Goal: Task Accomplishment & Management: Manage account settings

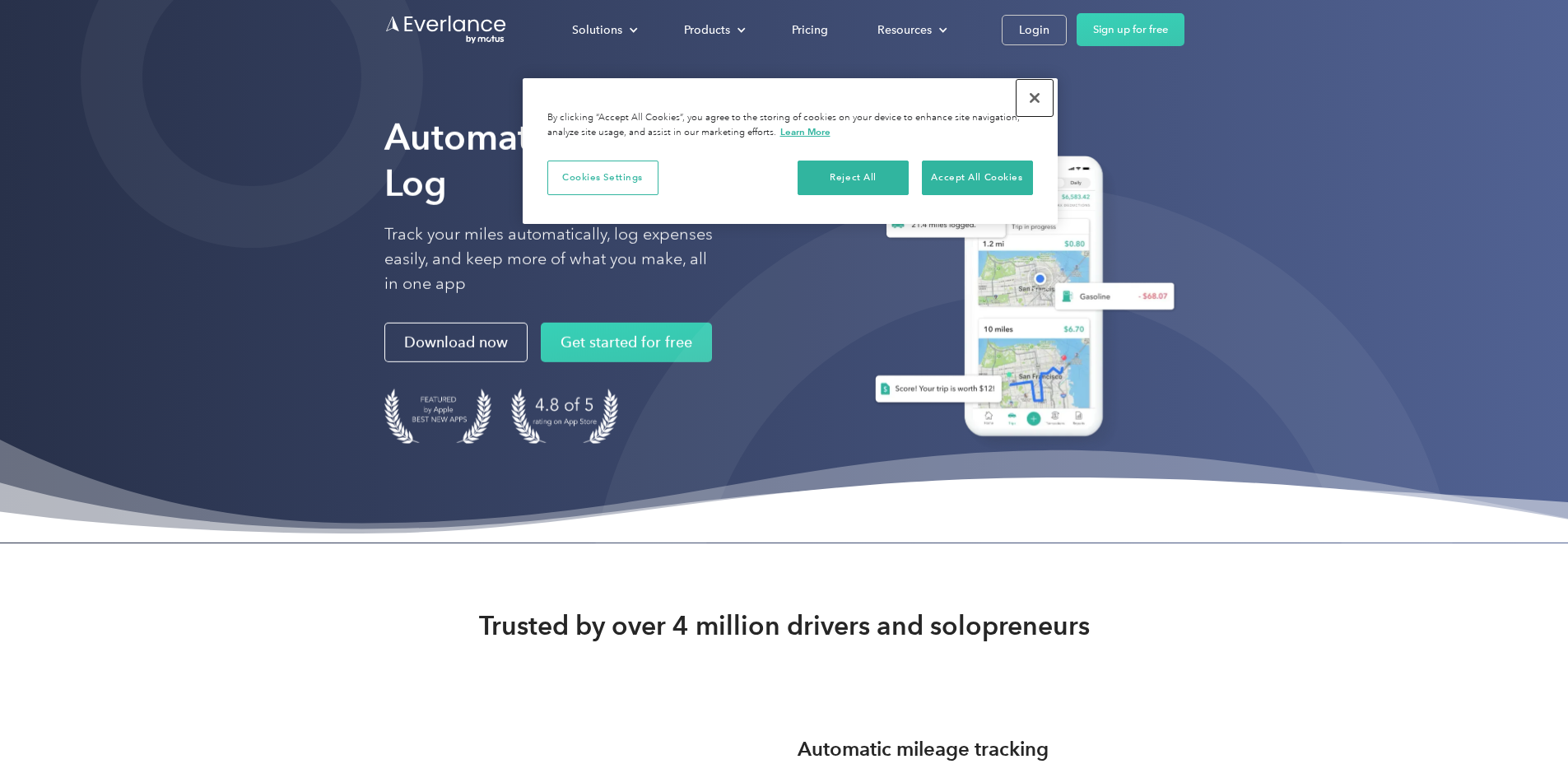
click at [1034, 95] on button "Close" at bounding box center [1034, 98] width 36 height 36
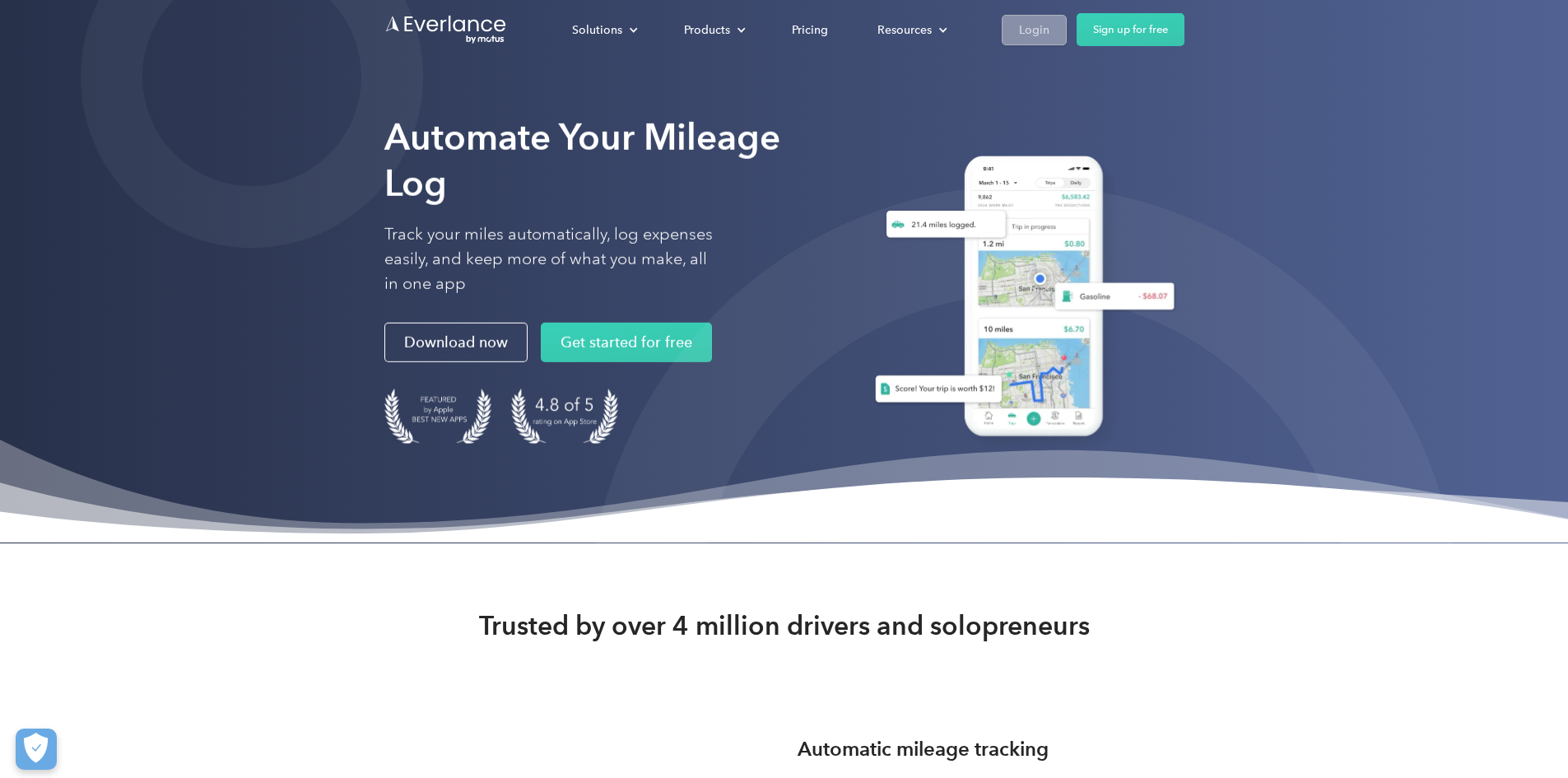
click at [1050, 29] on div "Login" at bounding box center [1034, 29] width 30 height 20
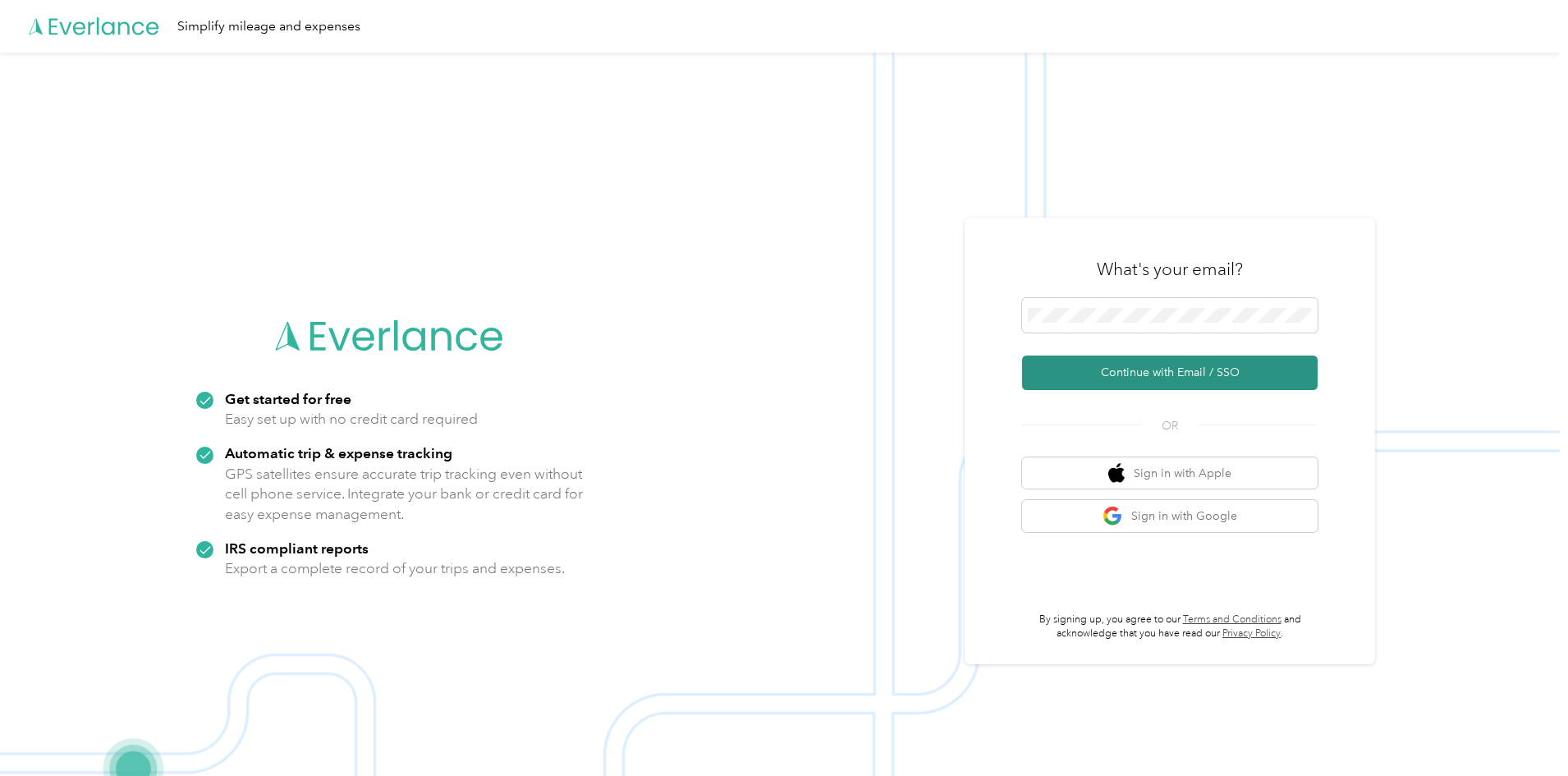
click at [1168, 367] on button "Continue with Email / SSO" at bounding box center [1170, 372] width 295 height 34
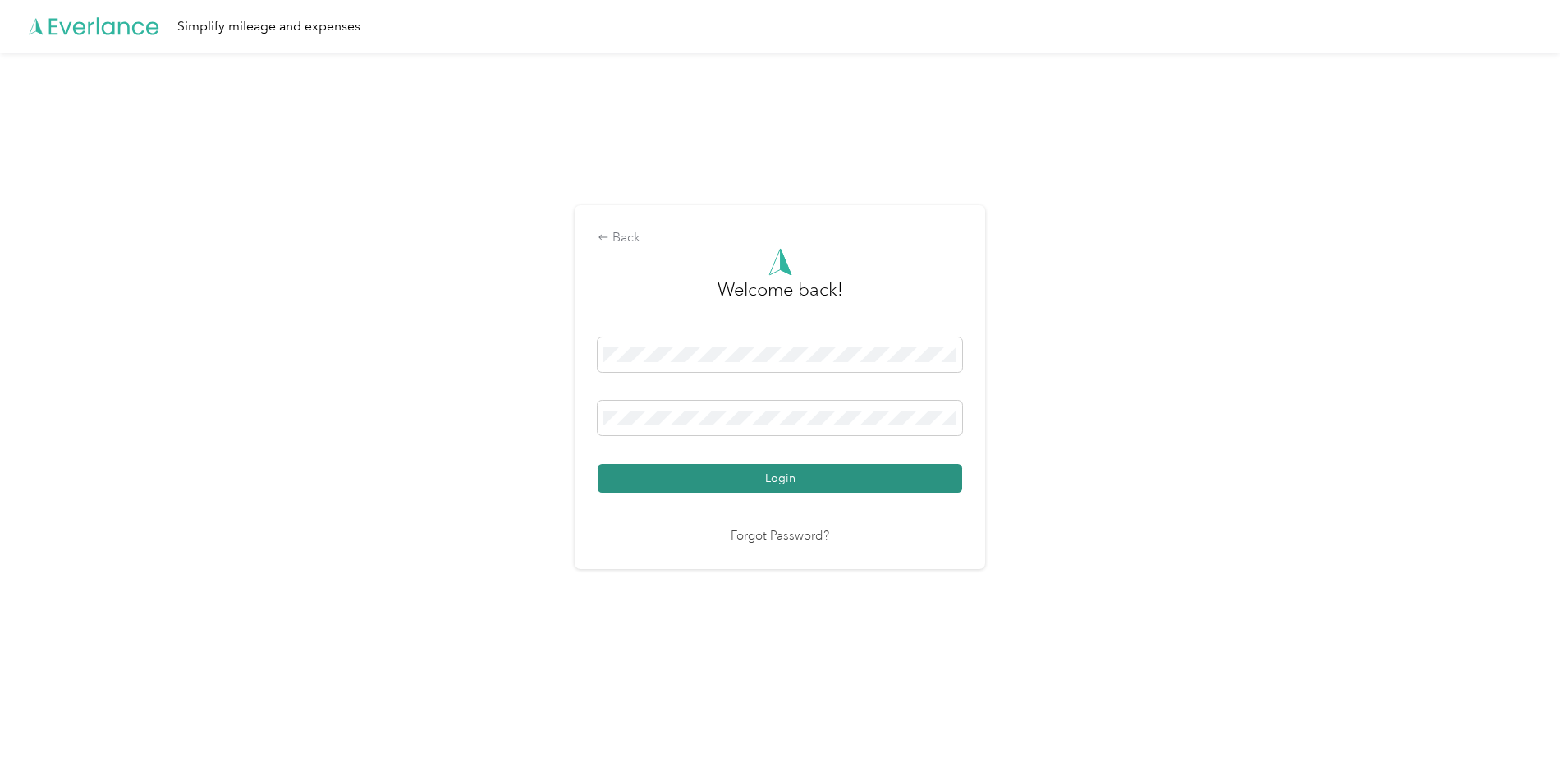
click at [726, 476] on button "Login" at bounding box center [780, 479] width 364 height 29
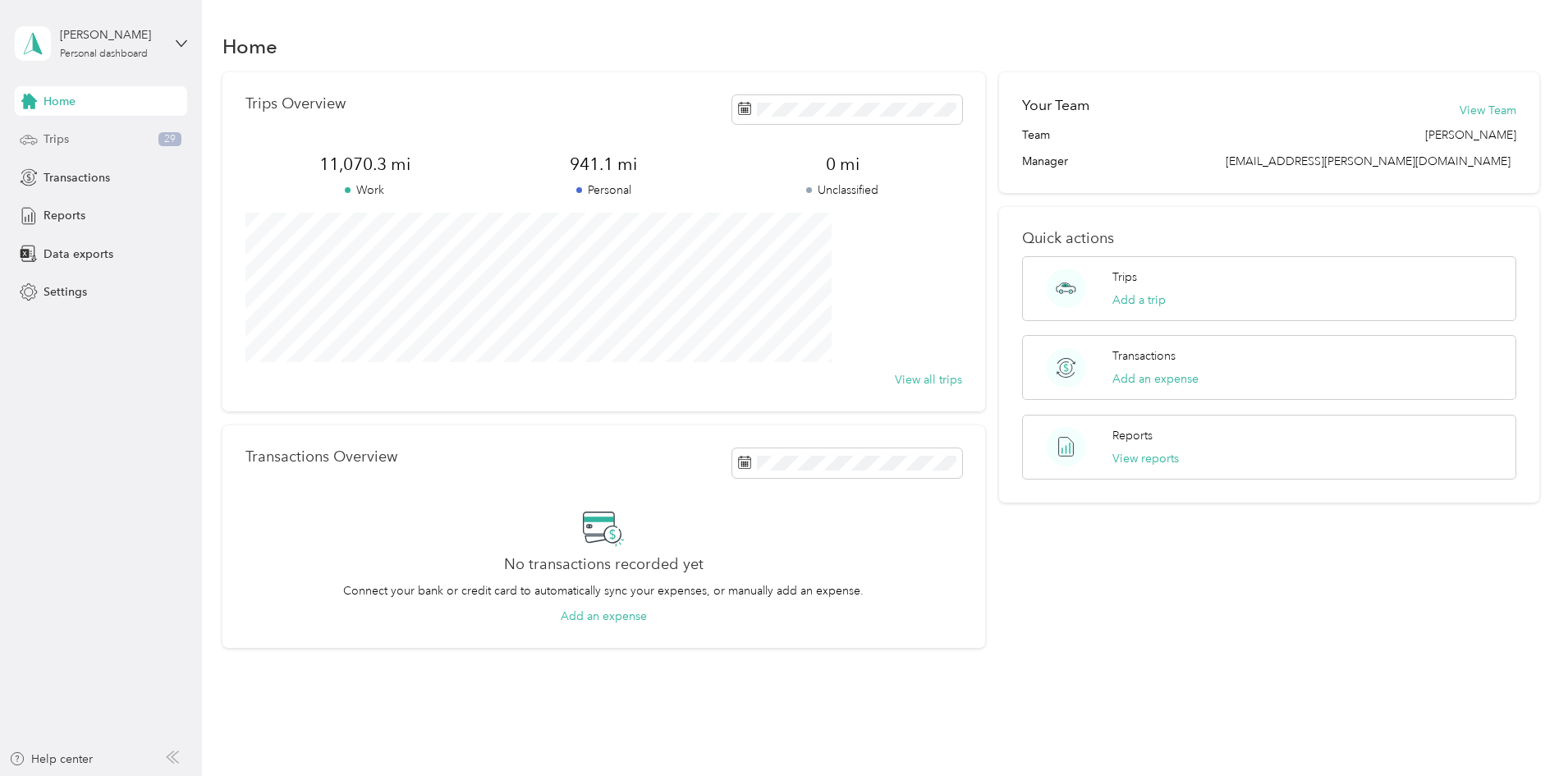
click at [67, 136] on span "Trips" at bounding box center [56, 139] width 25 height 18
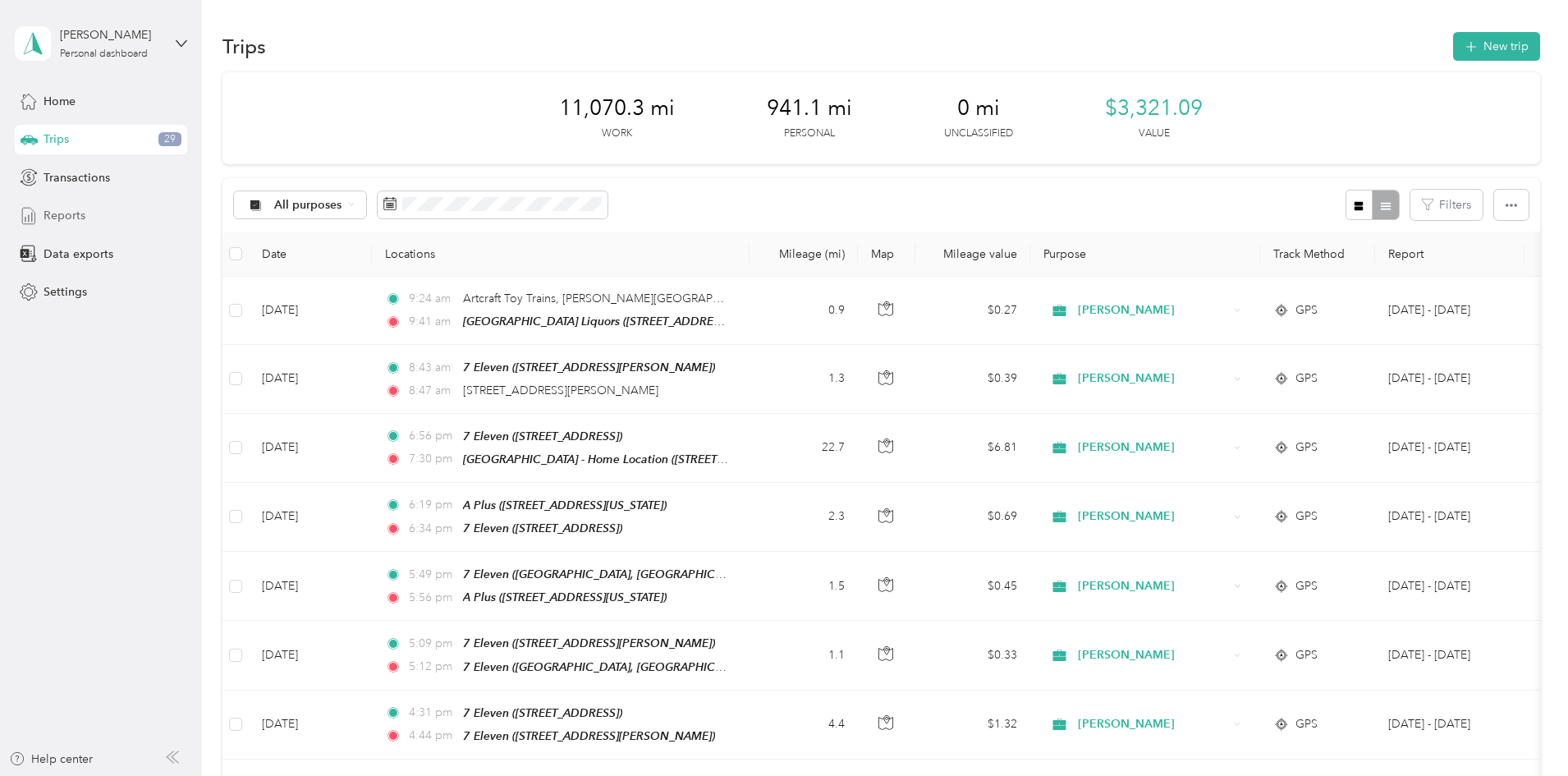
click at [84, 216] on span "Reports" at bounding box center [65, 215] width 42 height 18
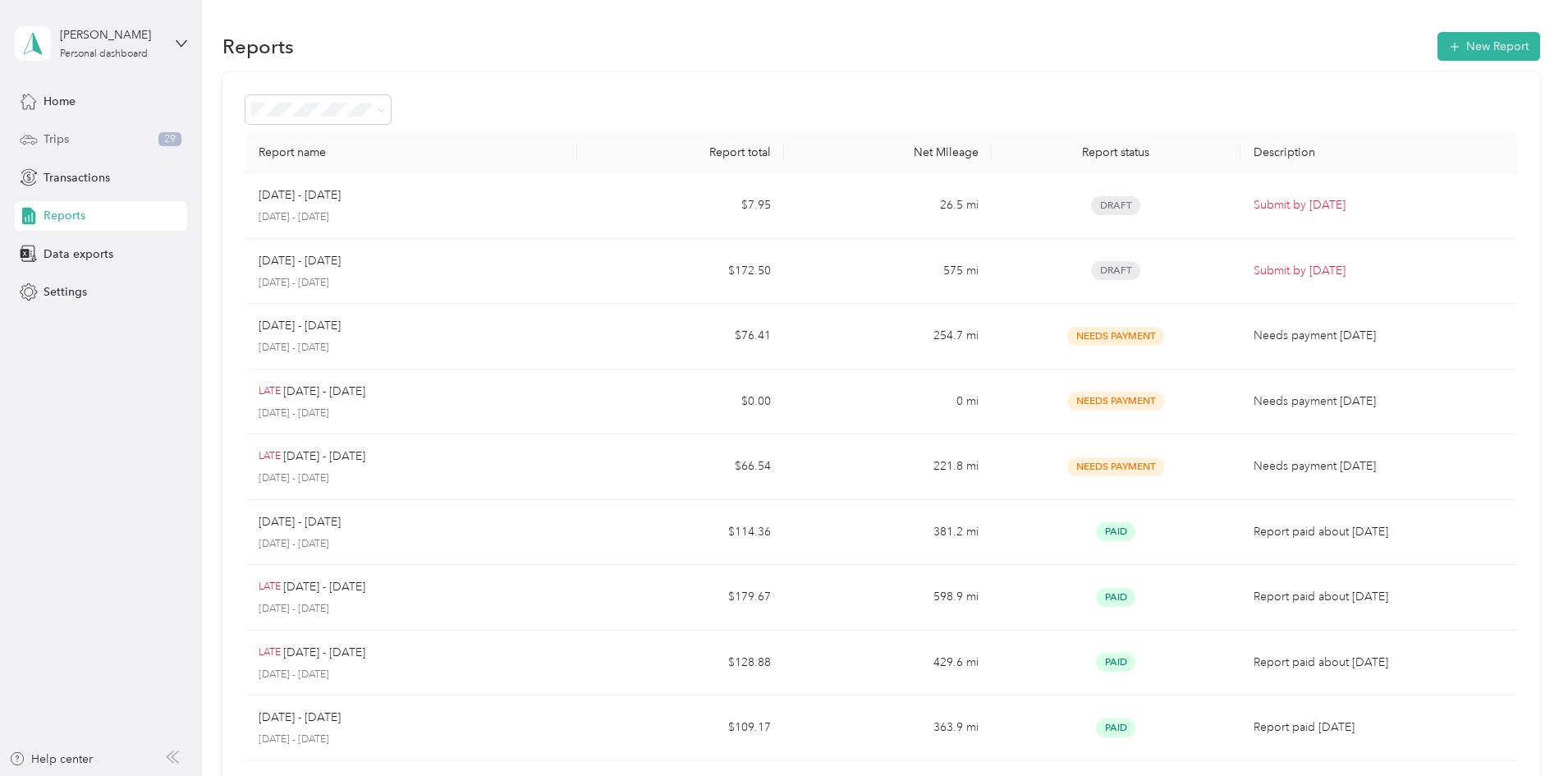
click at [60, 134] on span "Trips" at bounding box center [56, 139] width 25 height 18
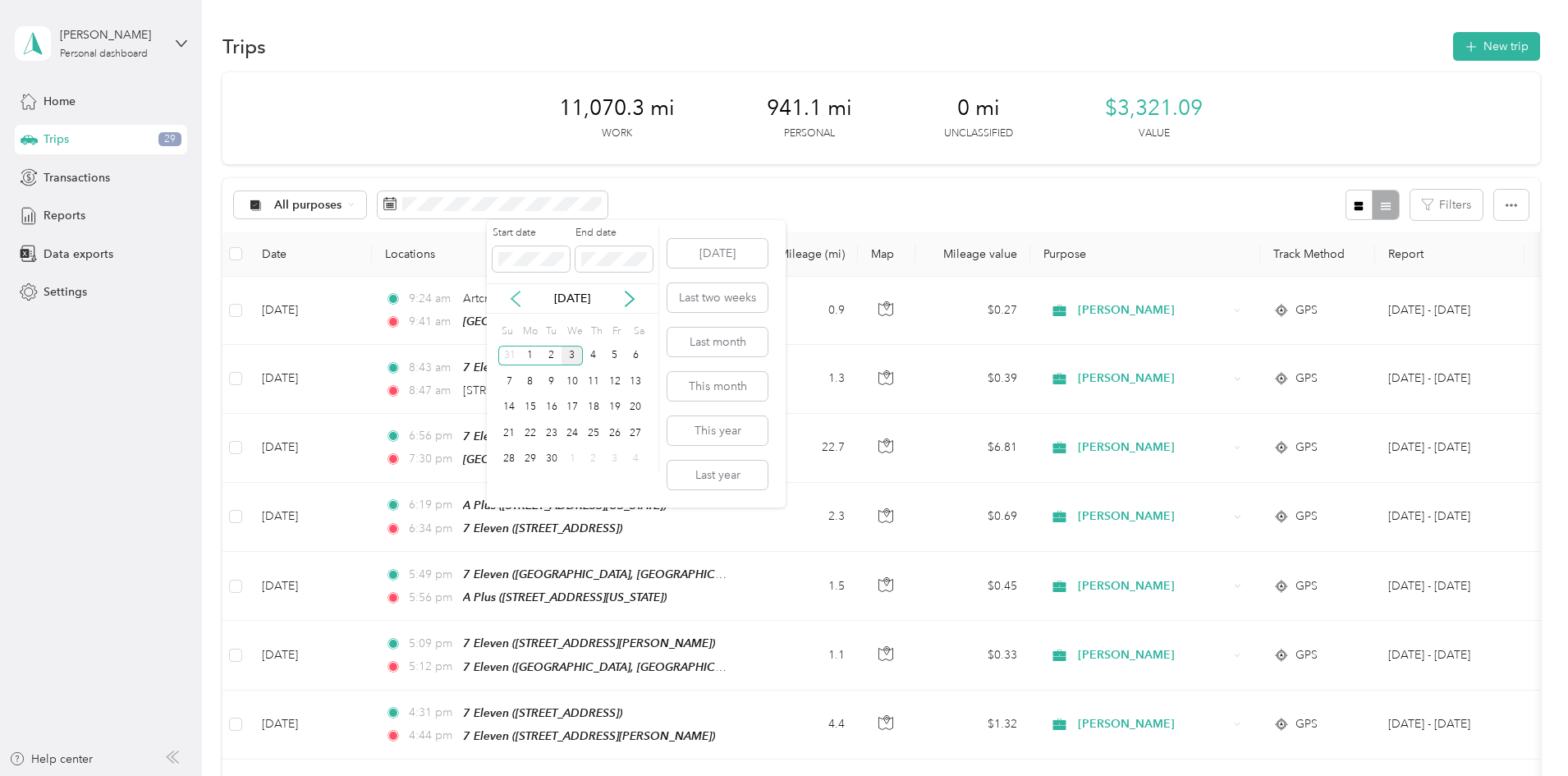
click at [511, 299] on icon at bounding box center [515, 299] width 8 height 15
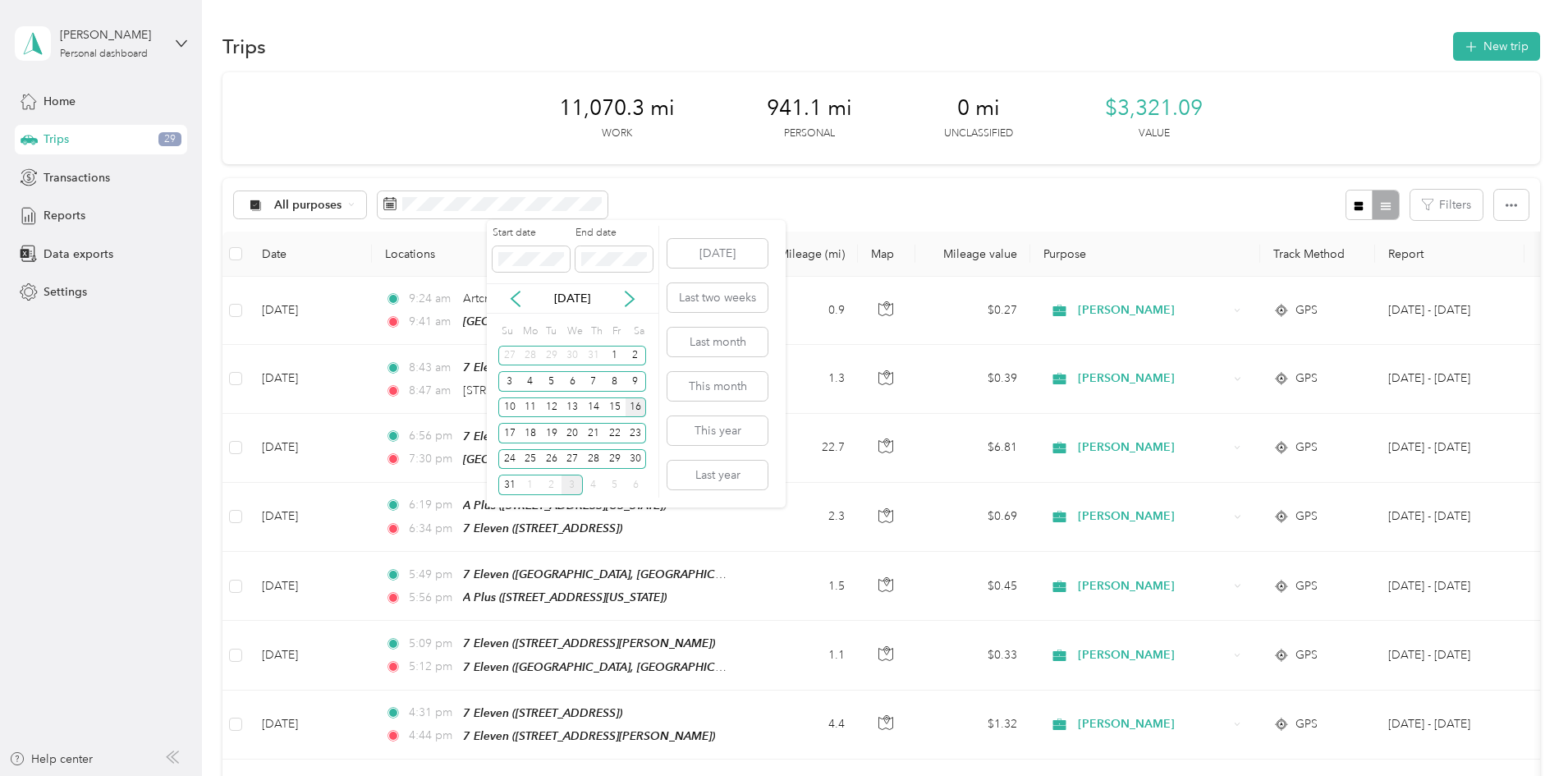
click at [637, 406] on div "16" at bounding box center [635, 407] width 21 height 20
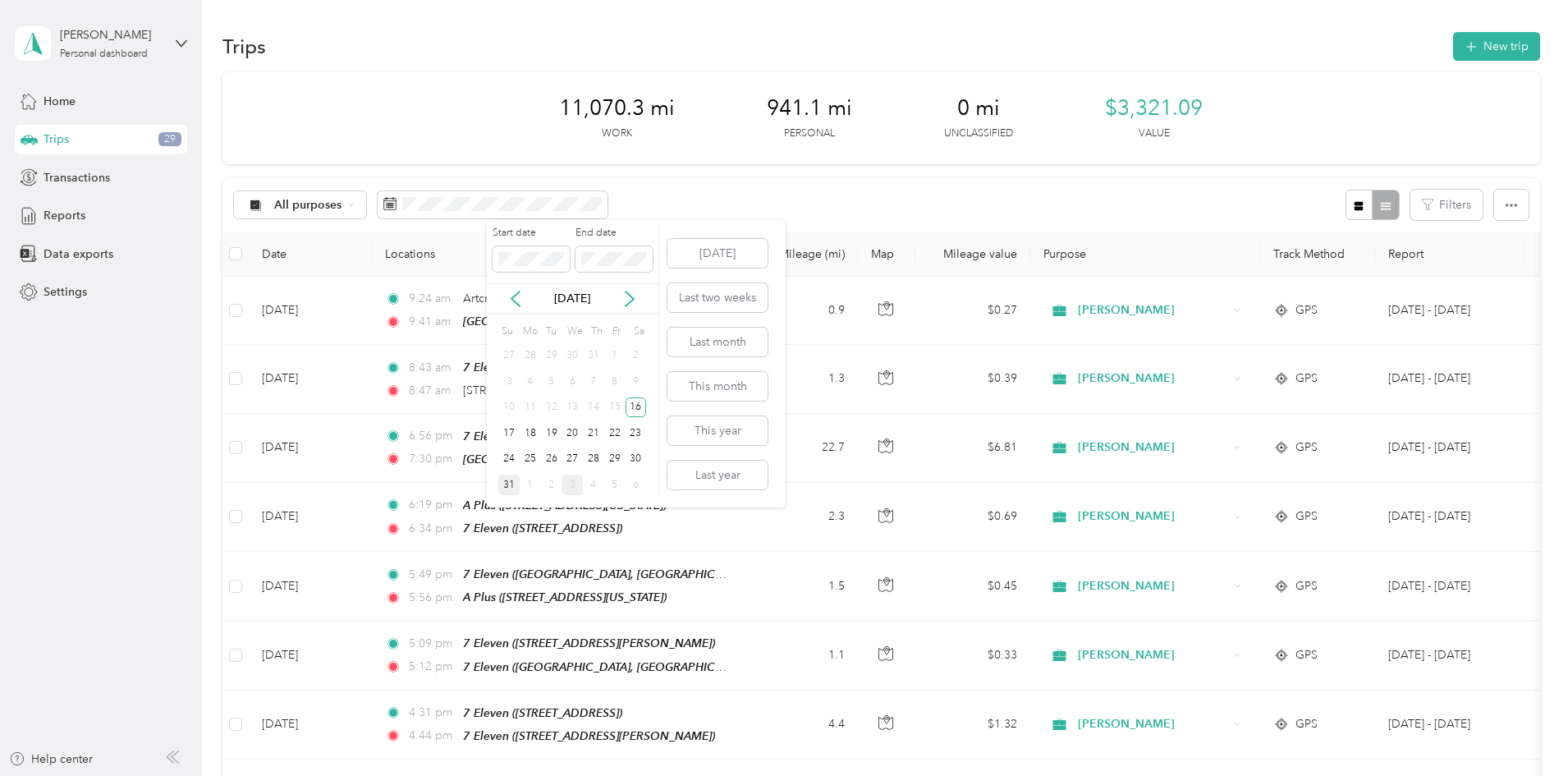
click at [514, 481] on div "31" at bounding box center [509, 485] width 21 height 20
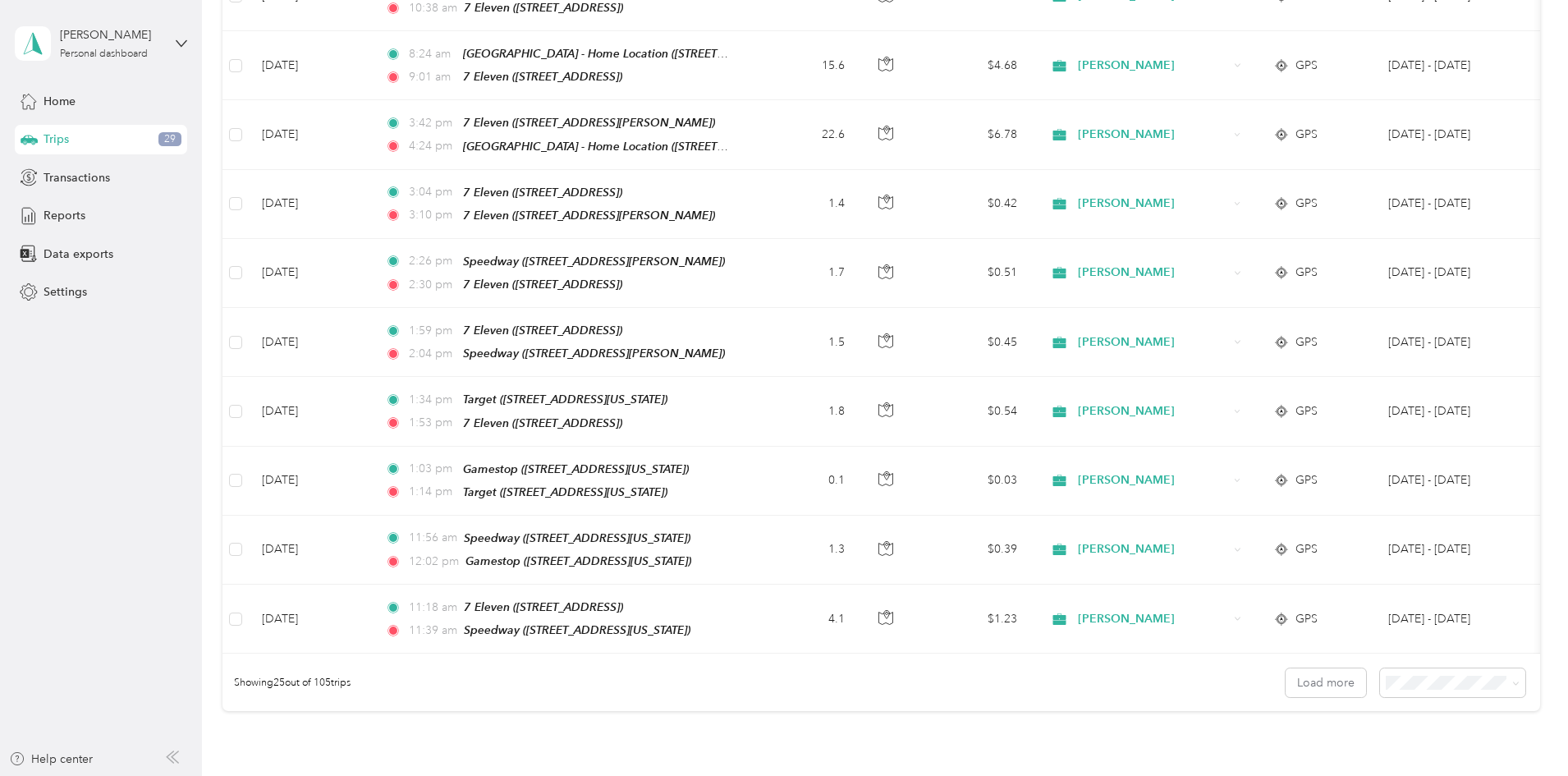
scroll to position [1486, 0]
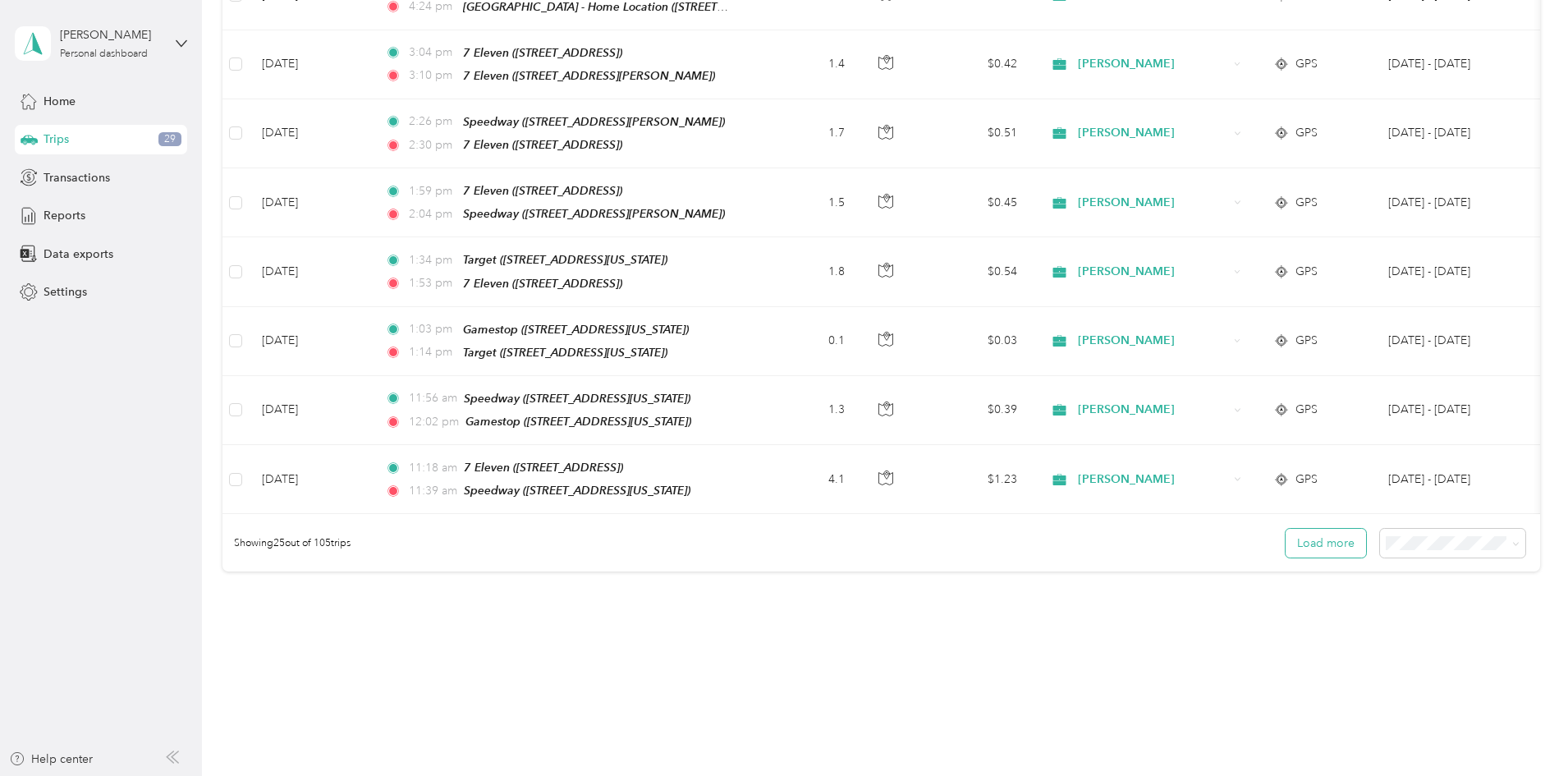
click at [1285, 529] on button "Load more" at bounding box center [1325, 543] width 81 height 29
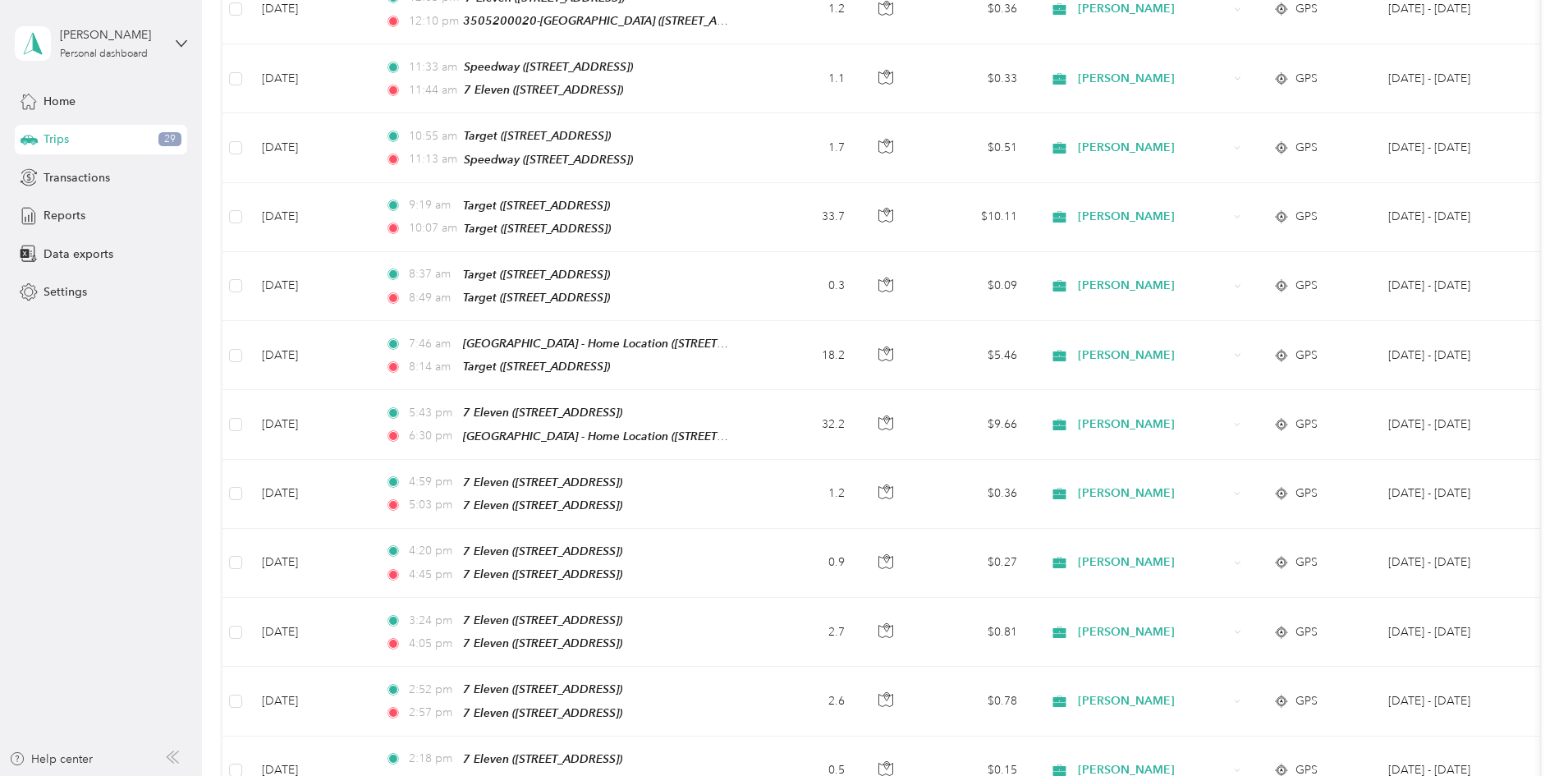
scroll to position [3175, 0]
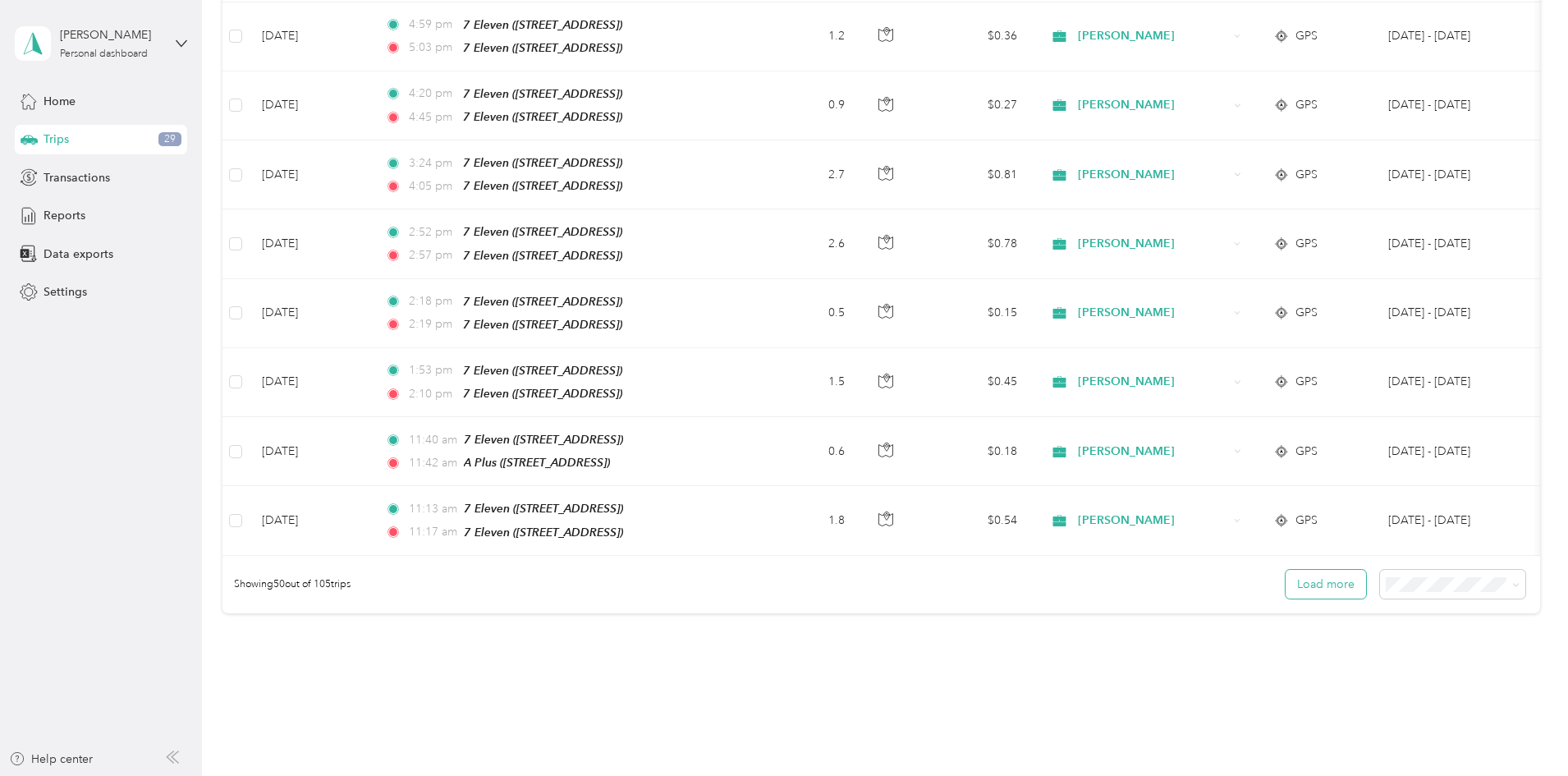
click at [1285, 570] on button "Load more" at bounding box center [1325, 585] width 81 height 29
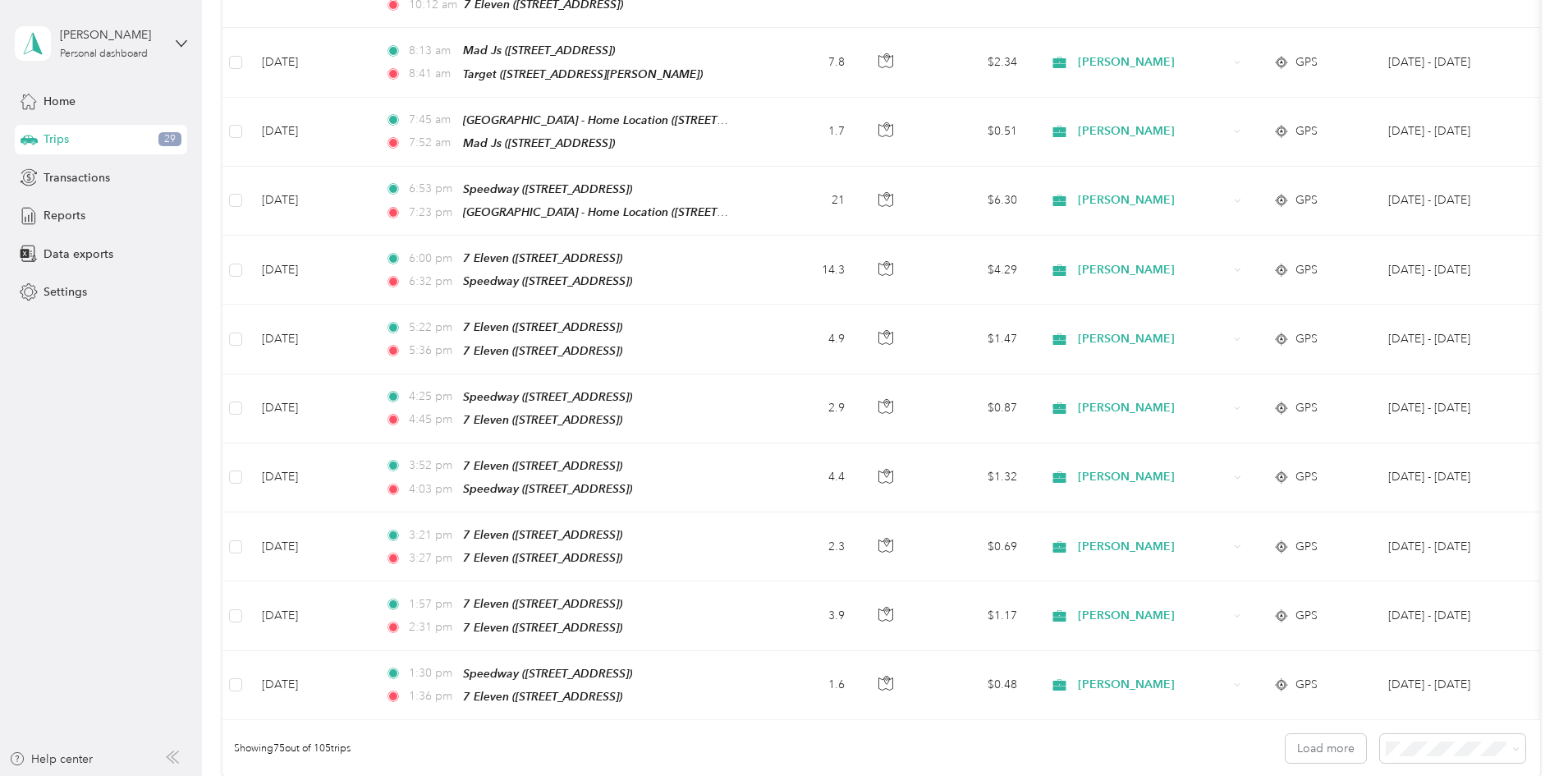
scroll to position [4863, 0]
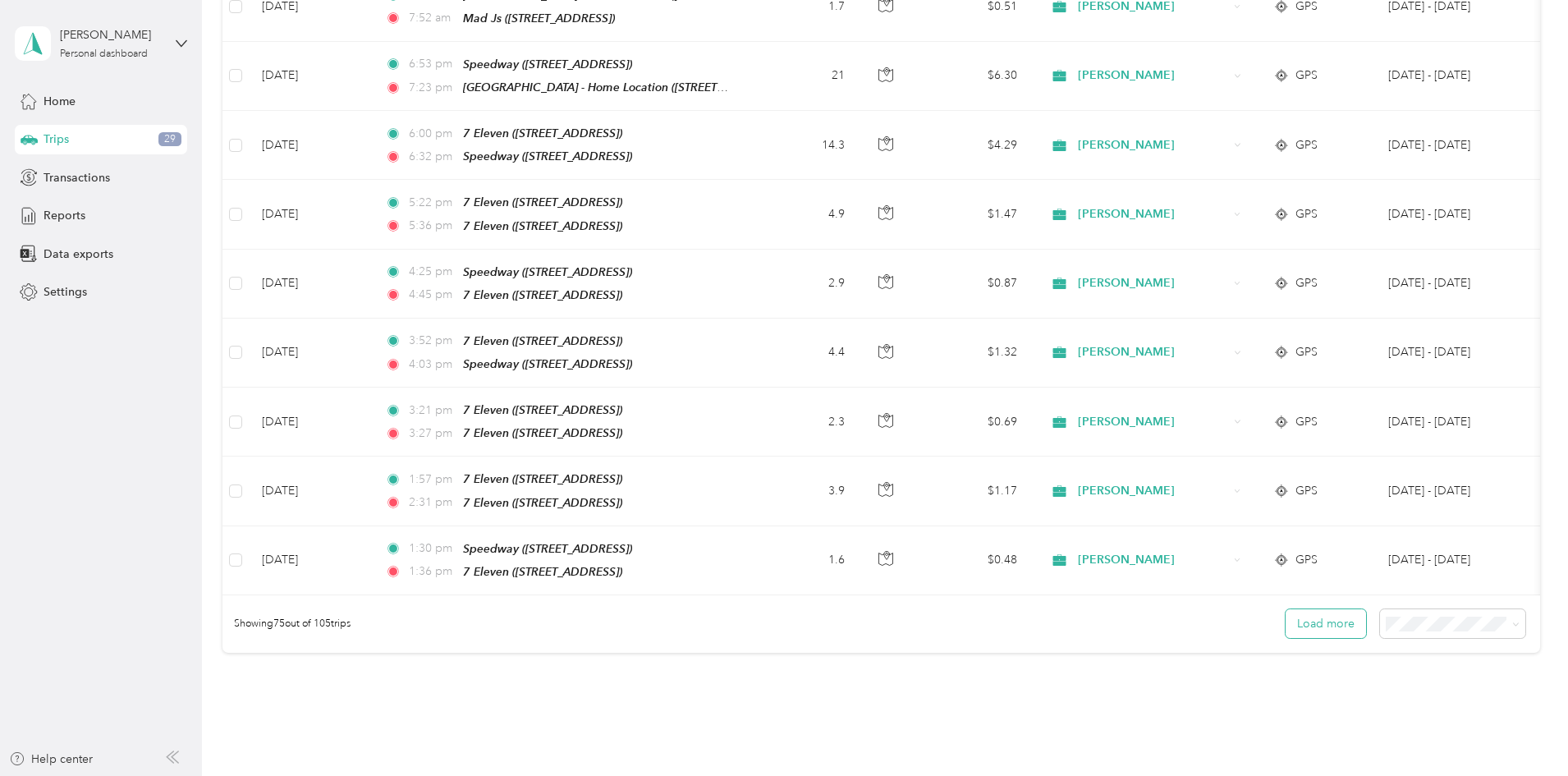
click at [1285, 610] on button "Load more" at bounding box center [1325, 624] width 81 height 29
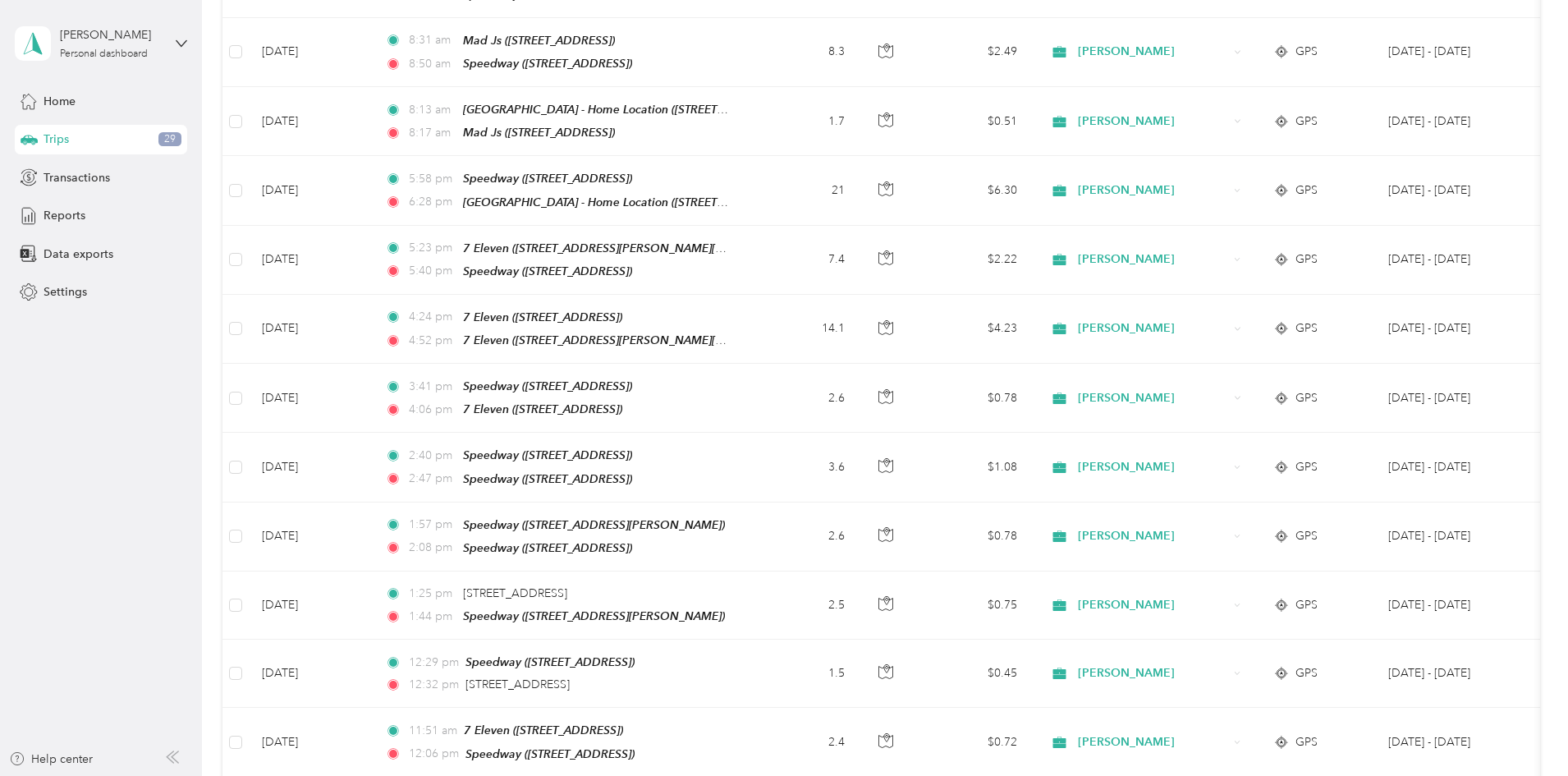
scroll to position [6553, 0]
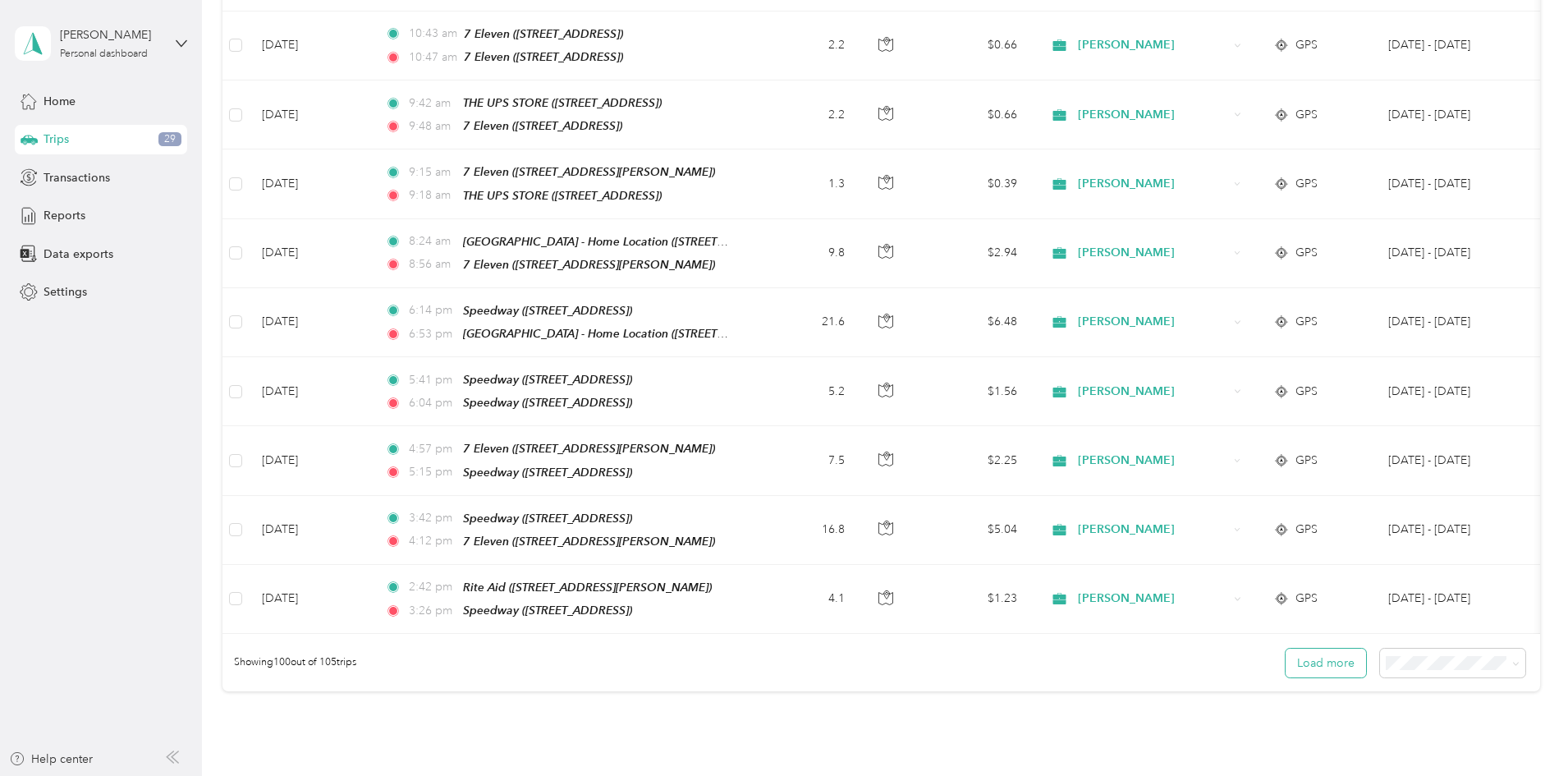
click at [1285, 649] on button "Load more" at bounding box center [1325, 663] width 81 height 29
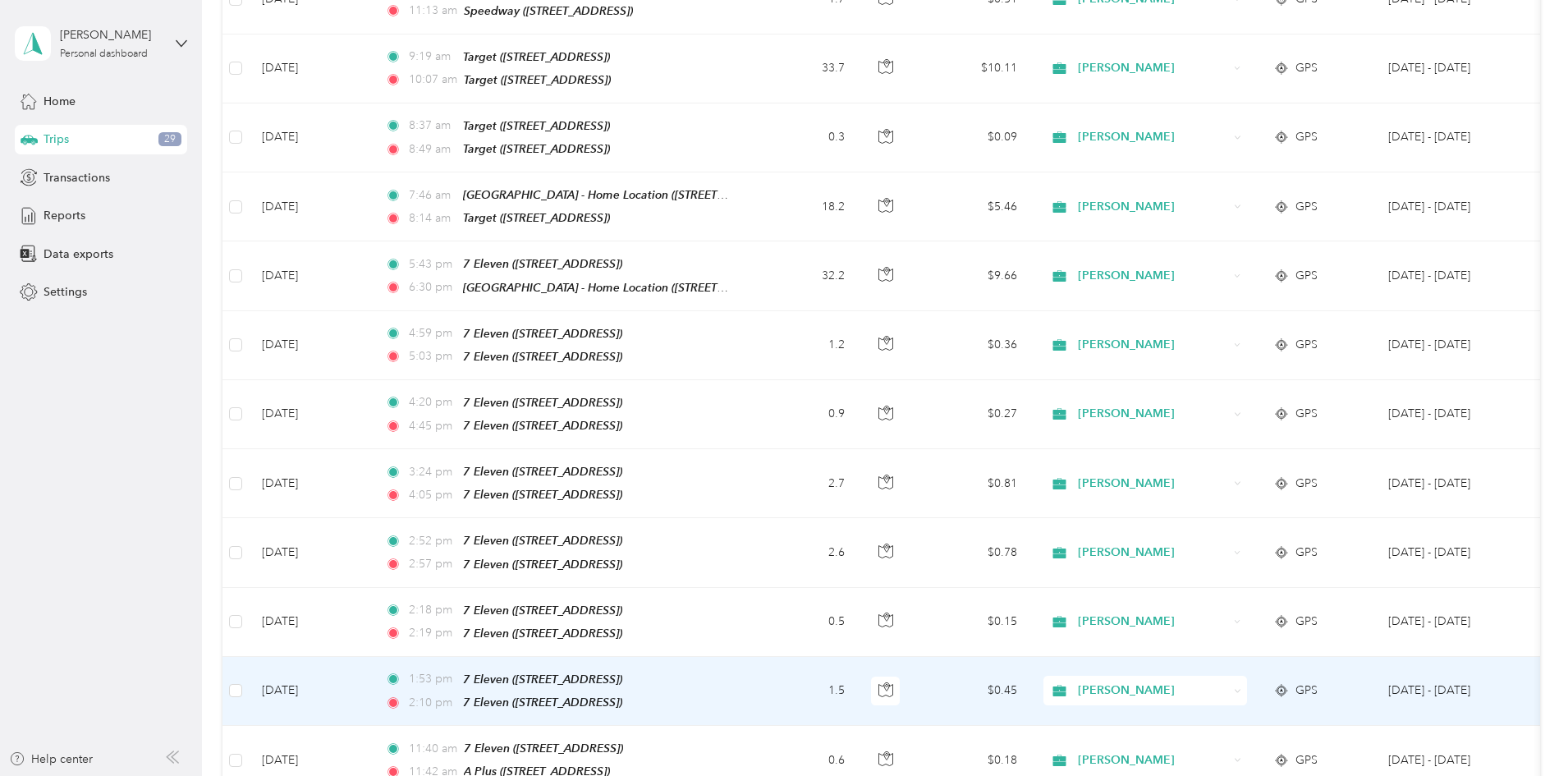
scroll to position [2949, 0]
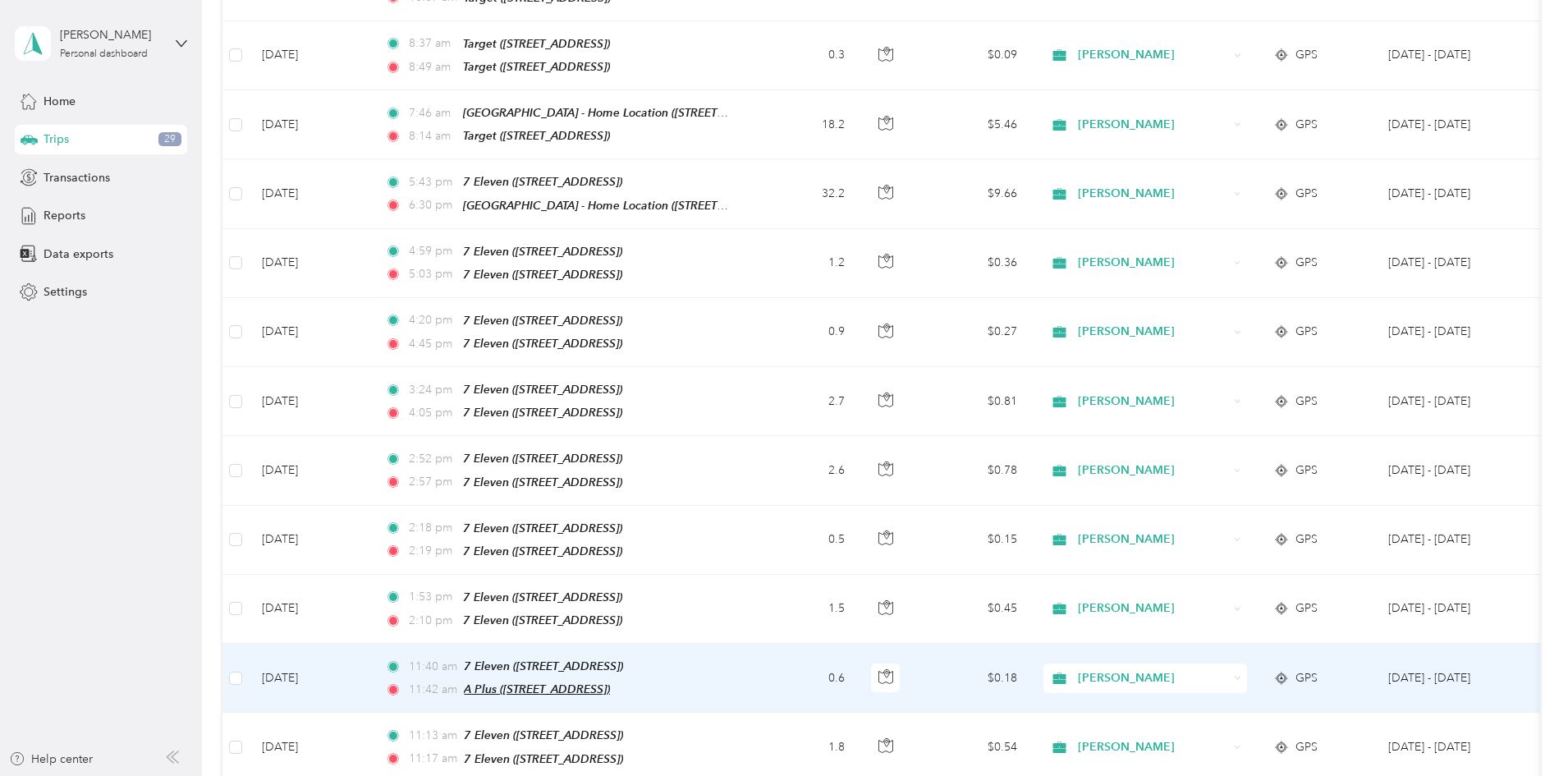
click at [610, 683] on span "A Plus (8505 Niagara Falls Blvd, Niagara Falls, NY)" at bounding box center [537, 689] width 146 height 13
click at [858, 644] on td "0.6" at bounding box center [803, 679] width 108 height 69
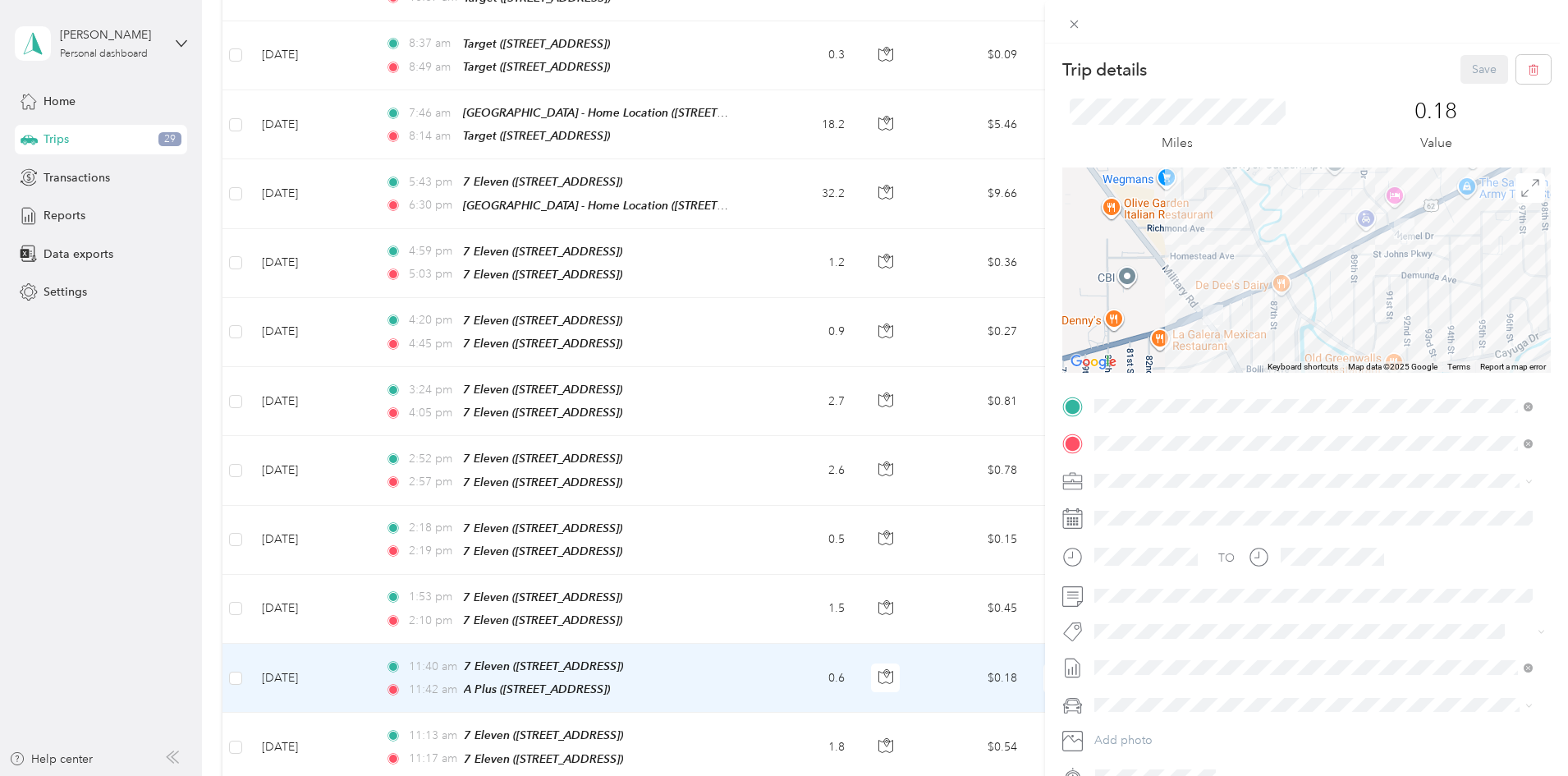
click at [893, 545] on div "Trip details Save This trip cannot be edited because it is either under review,…" at bounding box center [784, 388] width 1568 height 776
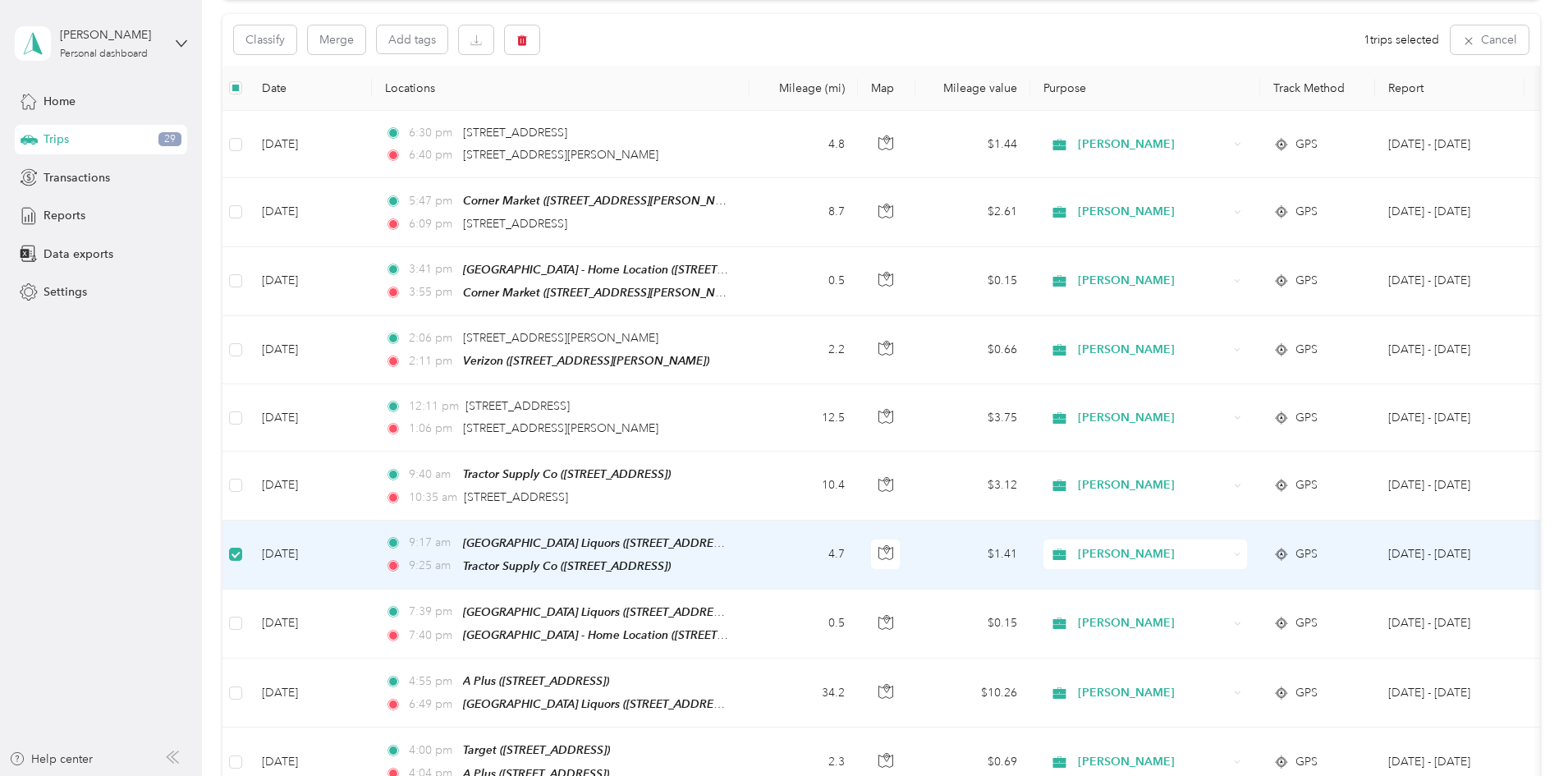
scroll to position [163, 0]
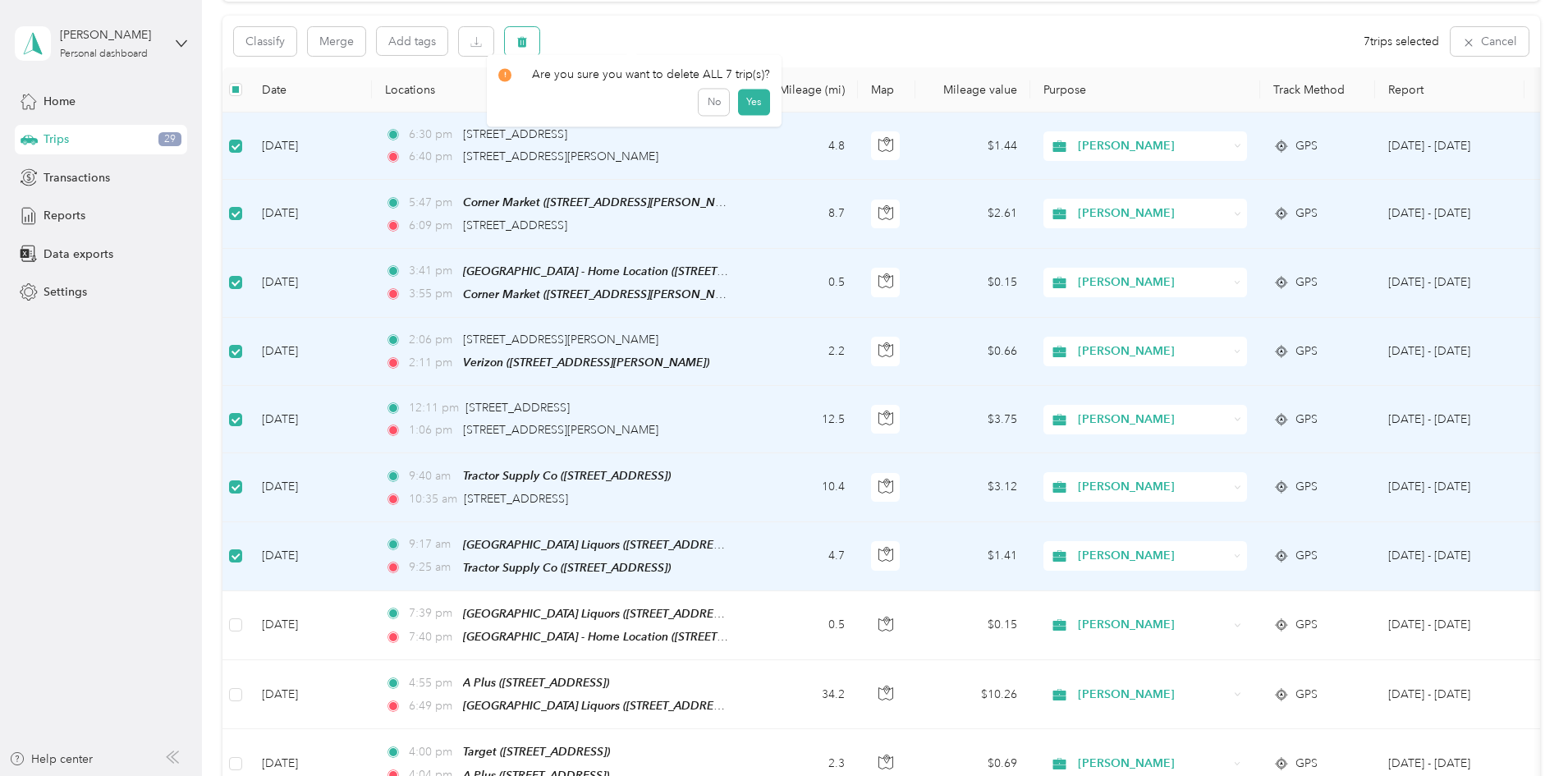
click at [527, 46] on icon "button" at bounding box center [522, 42] width 10 height 11
click at [751, 108] on button "Yes" at bounding box center [754, 109] width 32 height 26
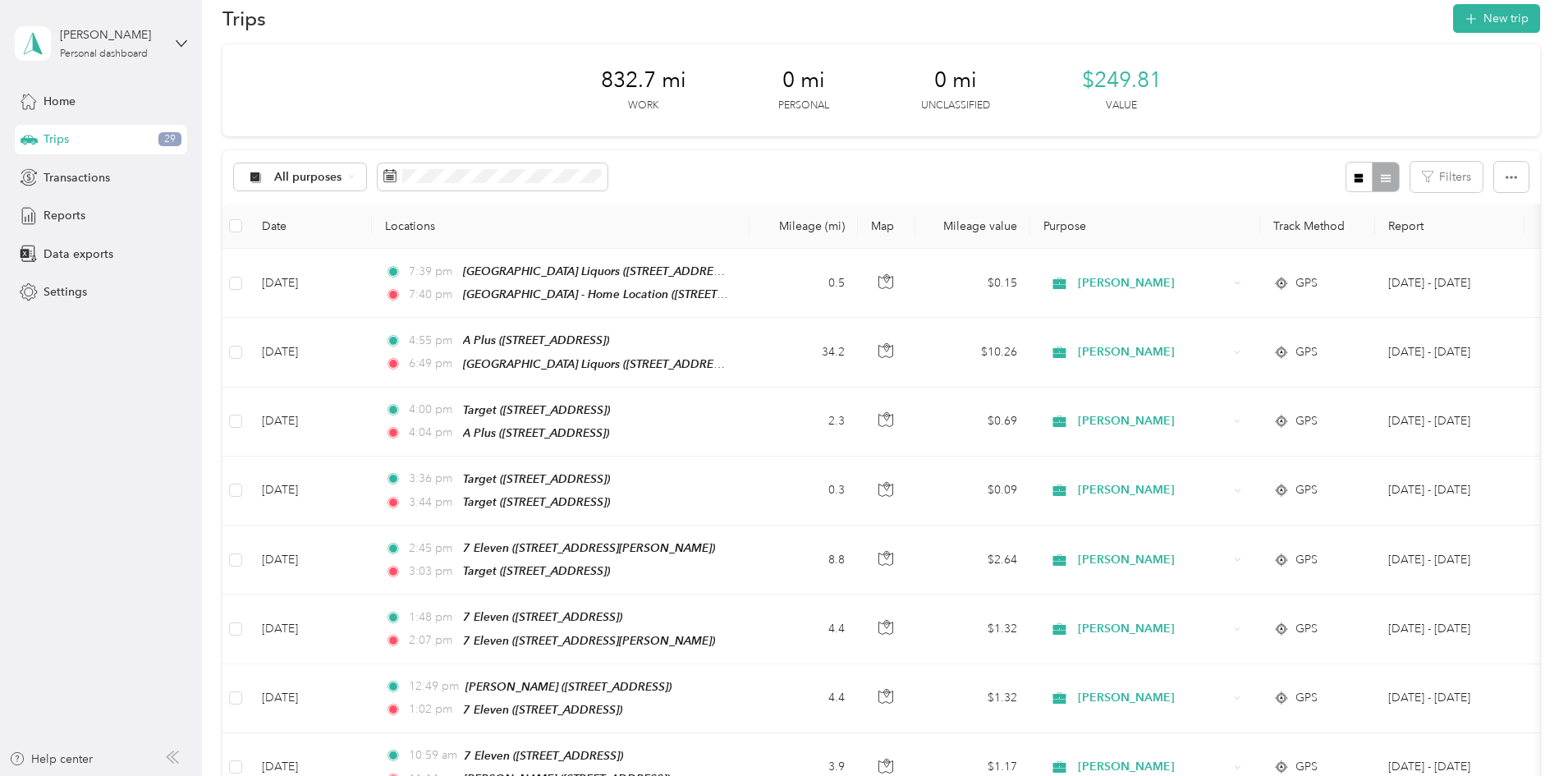
scroll to position [0, 0]
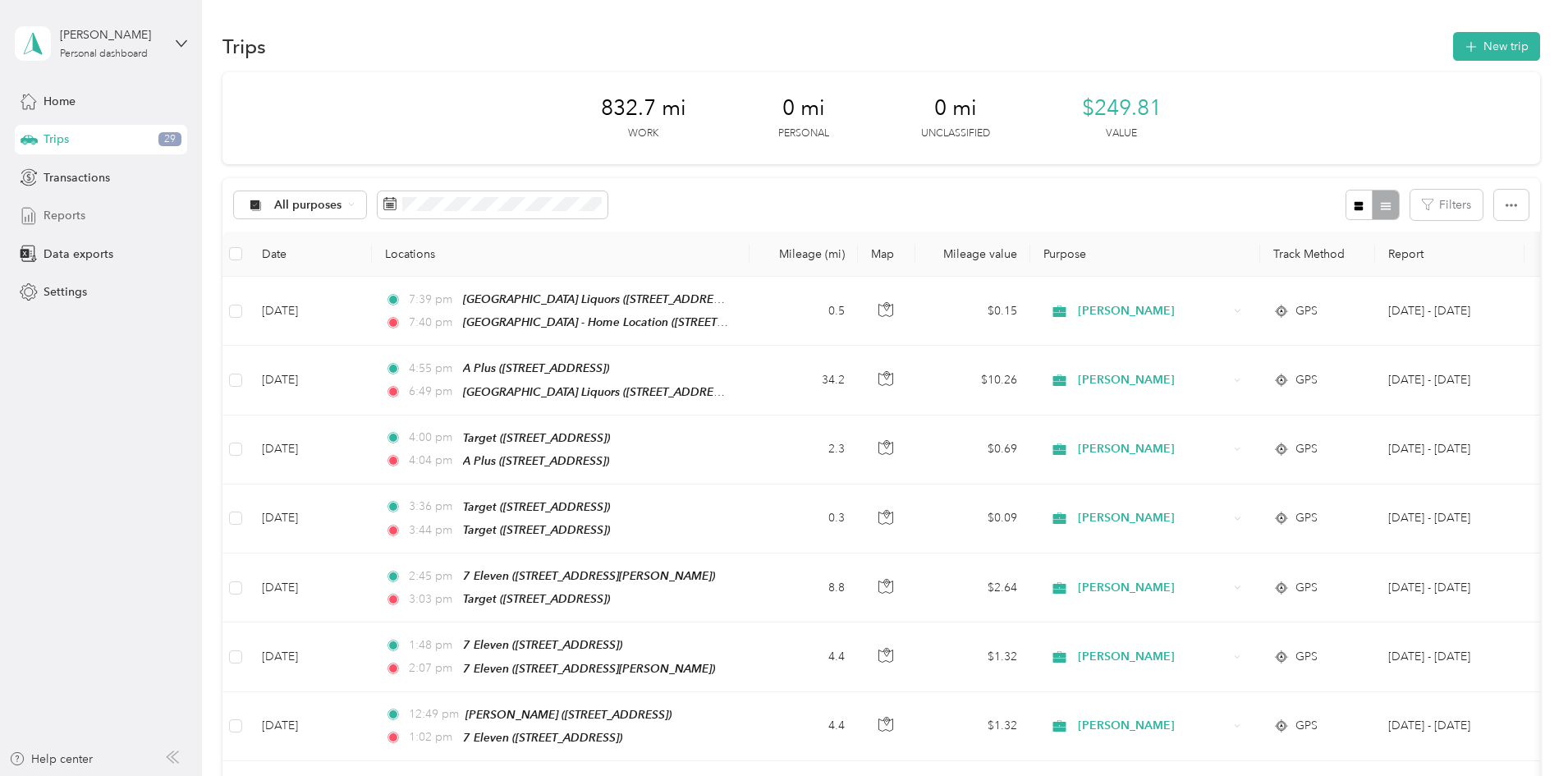
click at [56, 216] on span "Reports" at bounding box center [65, 215] width 42 height 18
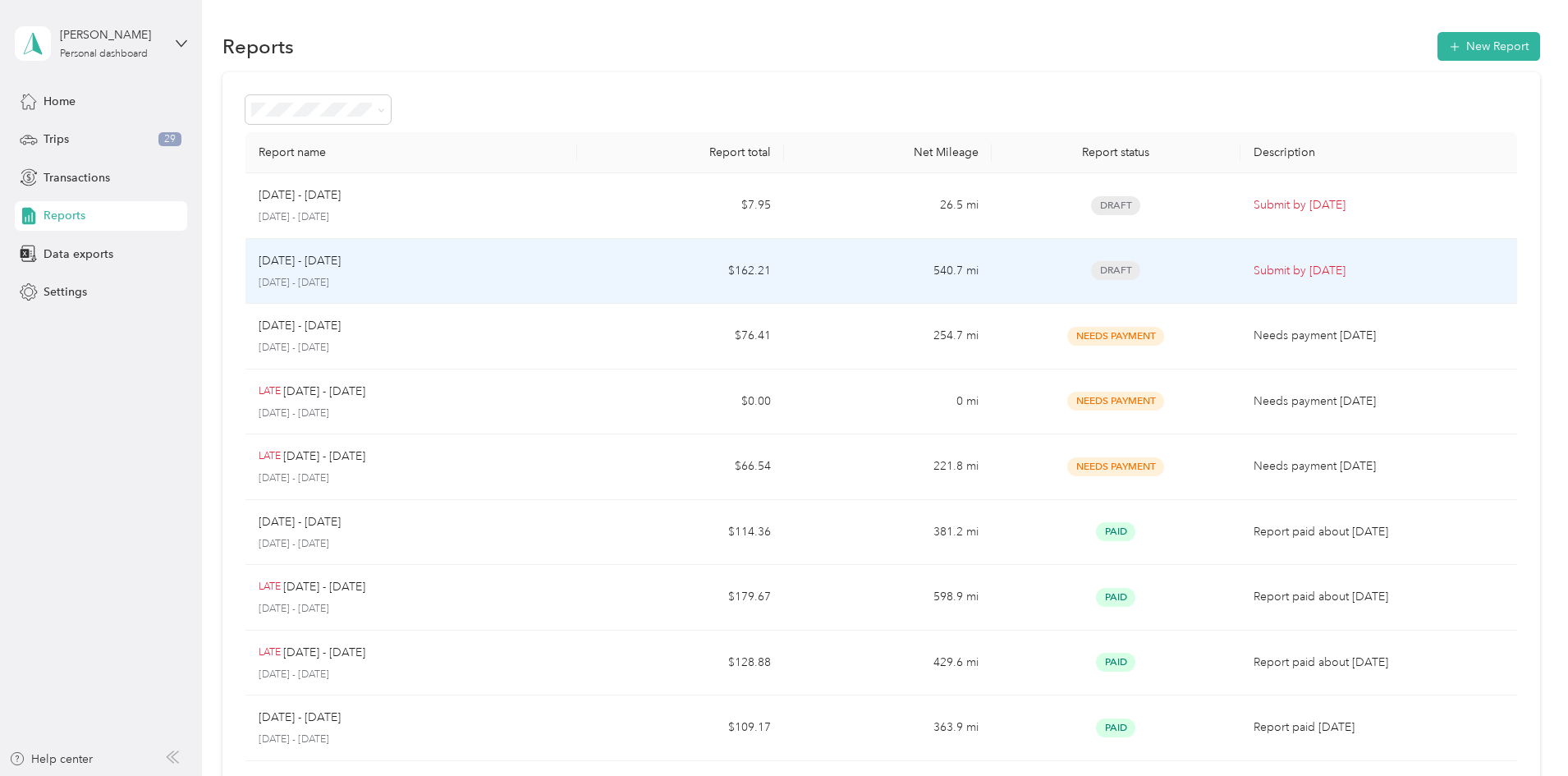
click at [578, 275] on td "Aug 16 - 31, 2025 August 16 - 31, 2025" at bounding box center [410, 272] width 332 height 66
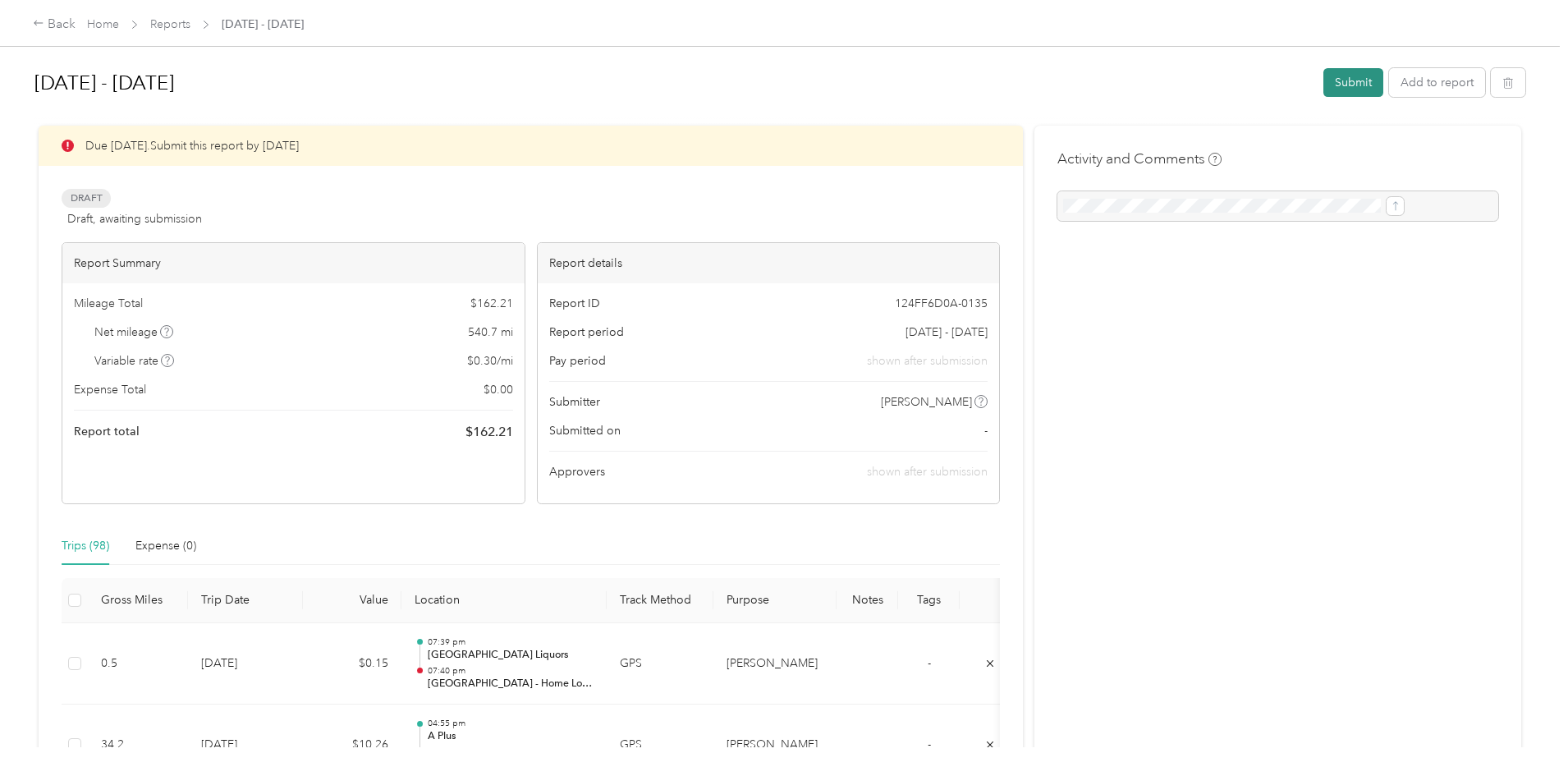
click at [1323, 82] on button "Submit" at bounding box center [1352, 82] width 60 height 29
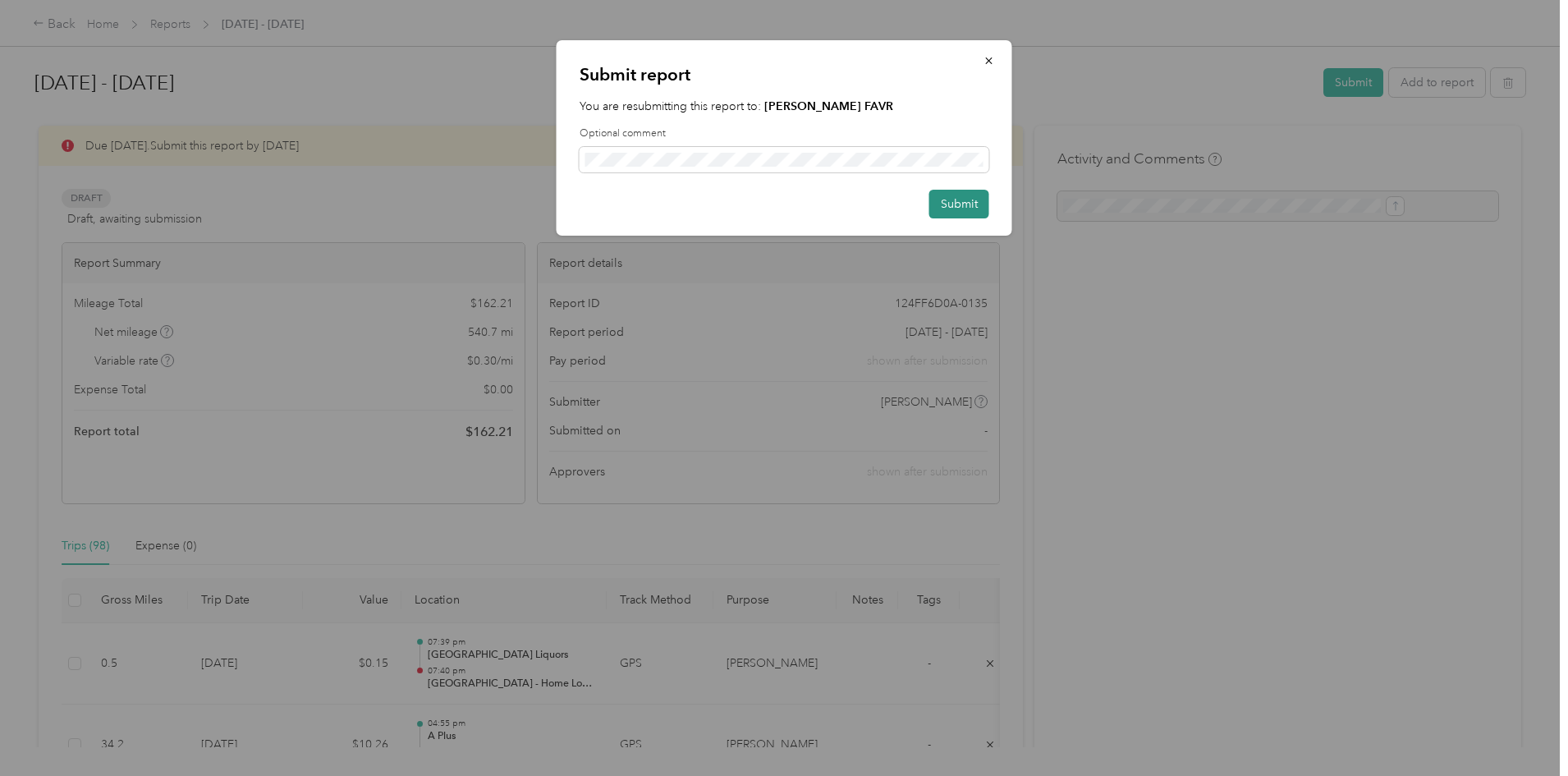
click at [957, 205] on button "Submit" at bounding box center [959, 204] width 60 height 29
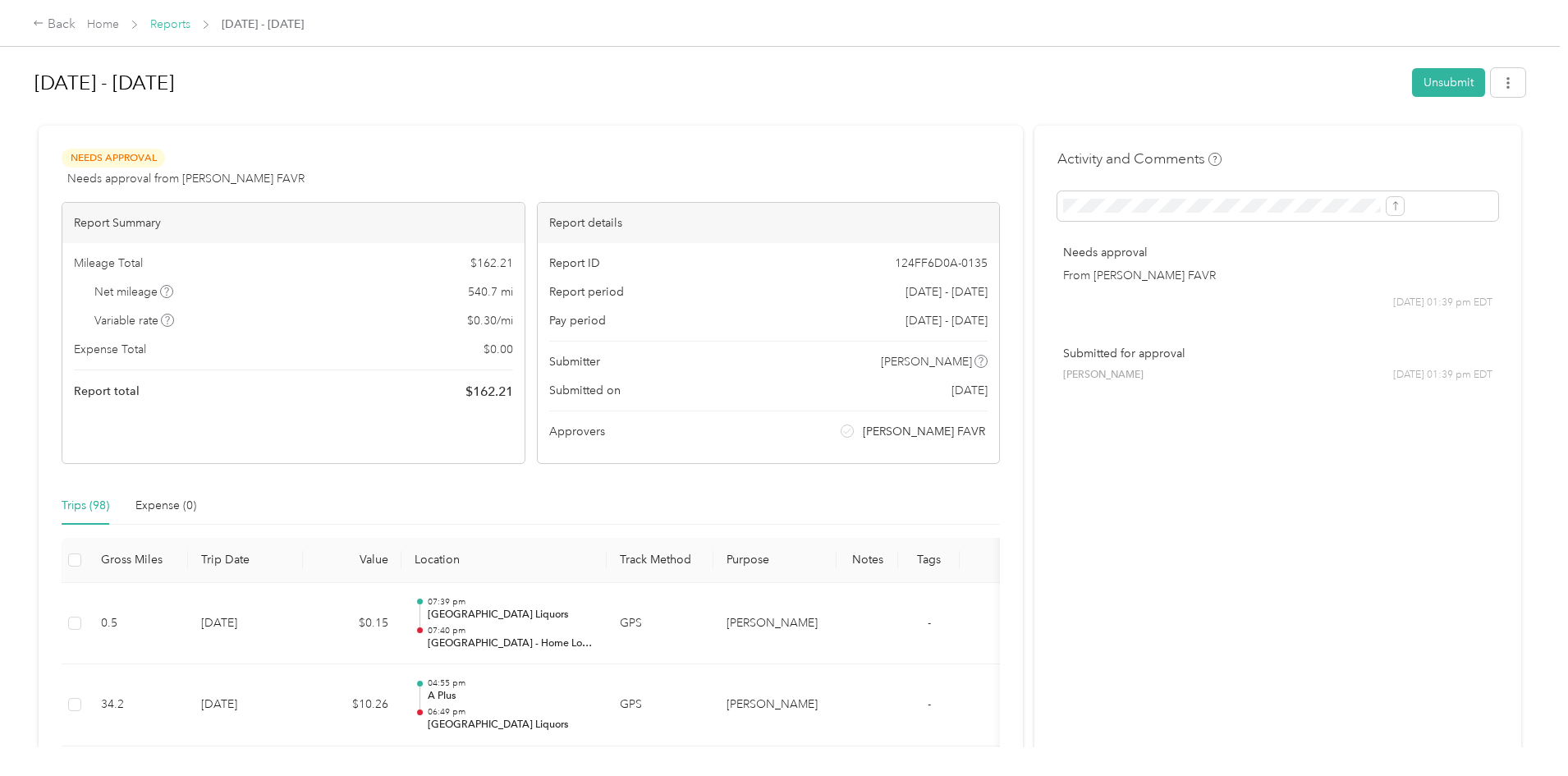
click at [191, 21] on link "Reports" at bounding box center [170, 24] width 40 height 14
